Goal: Use online tool/utility

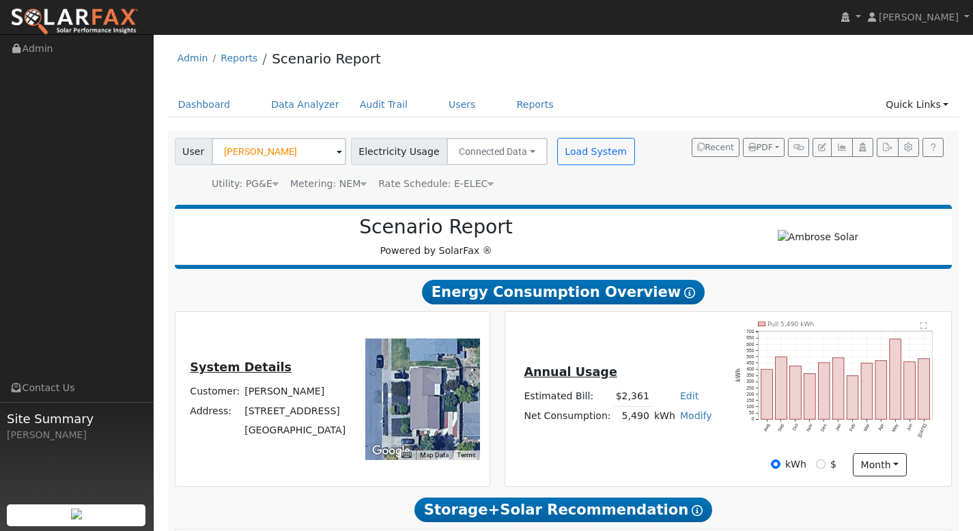
scroll to position [1269, 0]
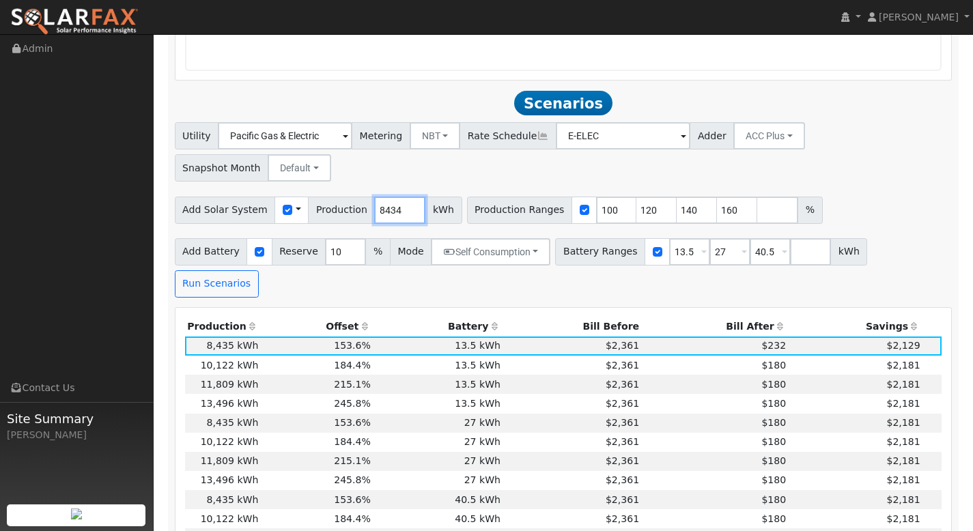
click at [403, 197] on input "8434" at bounding box center [399, 210] width 51 height 27
type input "8"
type input "7237"
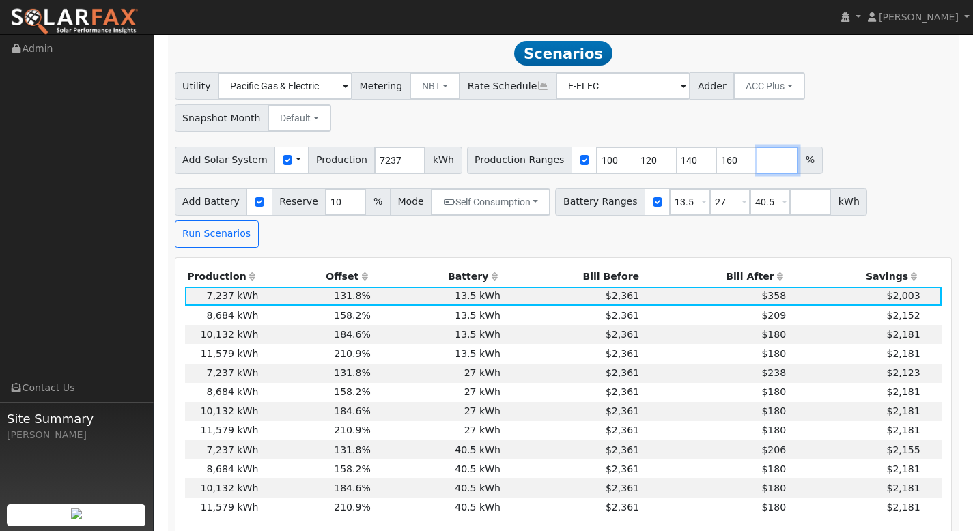
click at [757, 147] on input "number" at bounding box center [777, 160] width 41 height 27
type input "130"
type input "140"
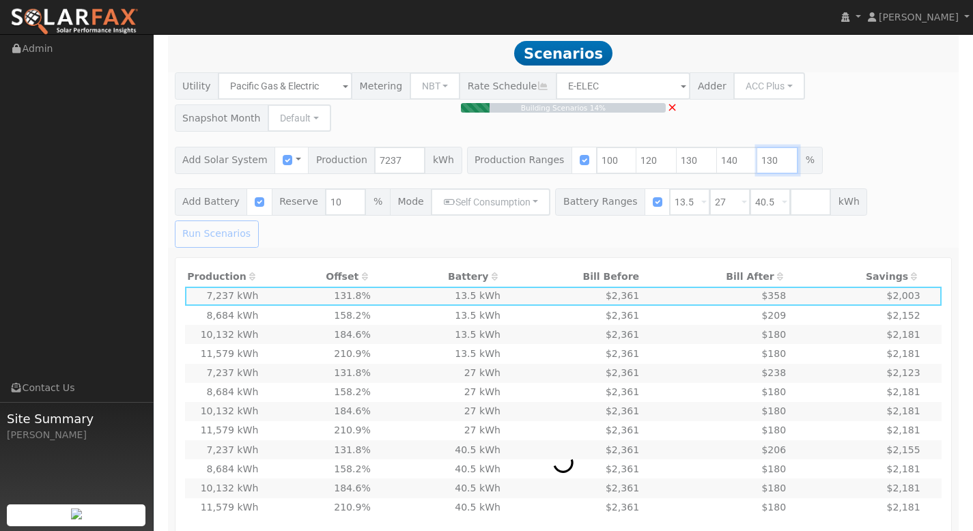
type input "130"
type input "140"
